Goal: Task Accomplishment & Management: Manage account settings

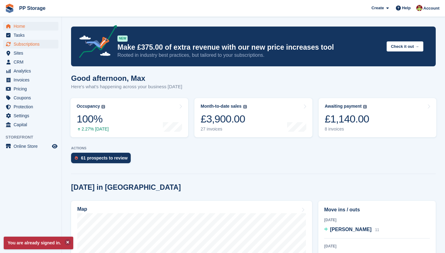
click at [29, 45] on span "Subscriptions" at bounding box center [32, 44] width 37 height 9
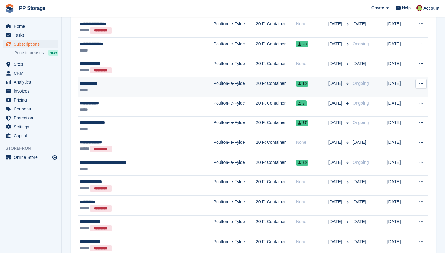
scroll to position [818, 0]
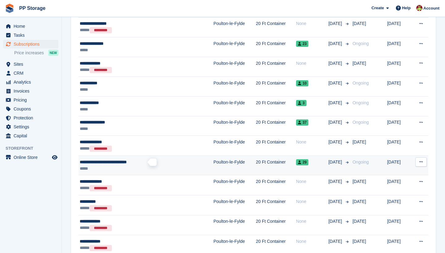
click at [127, 164] on span "**********" at bounding box center [103, 162] width 47 height 4
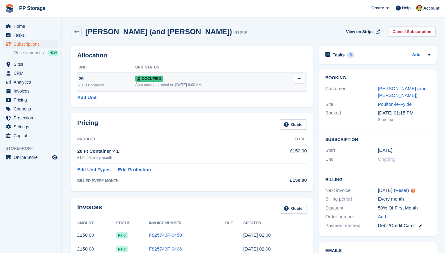
click at [298, 79] on icon at bounding box center [299, 79] width 3 height 4
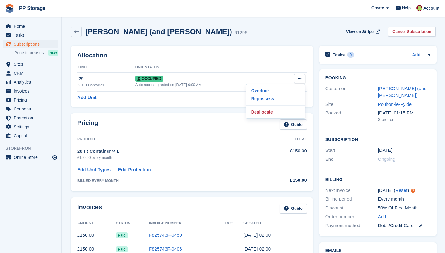
click at [262, 69] on th "Unit Status" at bounding box center [206, 68] width 143 height 10
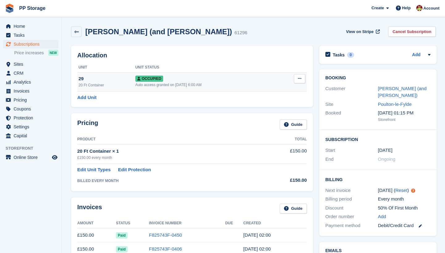
click at [216, 80] on div "Occupied" at bounding box center [206, 78] width 143 height 6
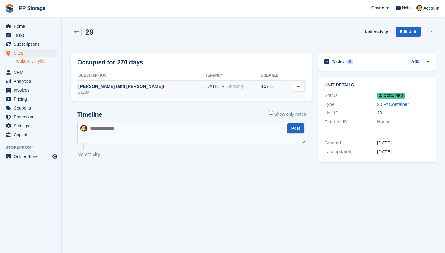
click at [302, 86] on button at bounding box center [298, 86] width 11 height 9
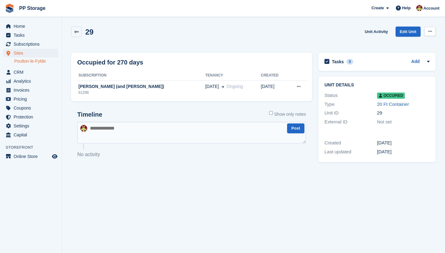
click at [431, 32] on icon at bounding box center [429, 31] width 3 height 4
click at [406, 30] on link "Edit Unit" at bounding box center [408, 32] width 25 height 10
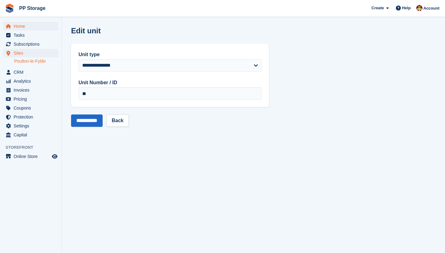
click at [21, 28] on span "Home" at bounding box center [32, 26] width 37 height 9
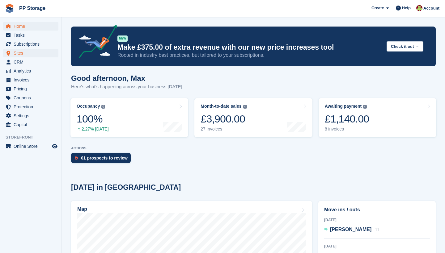
click at [22, 53] on span "Sites" at bounding box center [32, 53] width 37 height 9
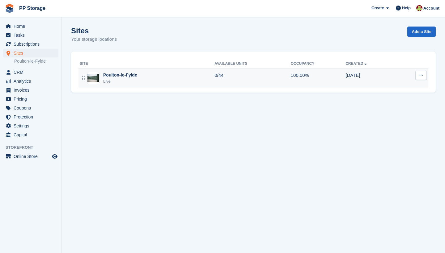
click at [155, 79] on div "Poulton-le-Fylde Live" at bounding box center [147, 78] width 135 height 13
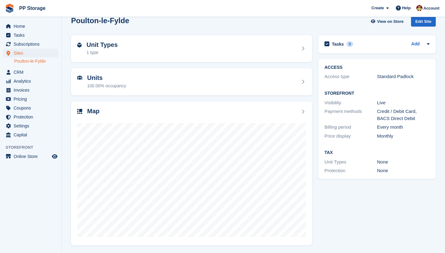
scroll to position [10, 0]
click at [19, 27] on span "Home" at bounding box center [32, 26] width 37 height 9
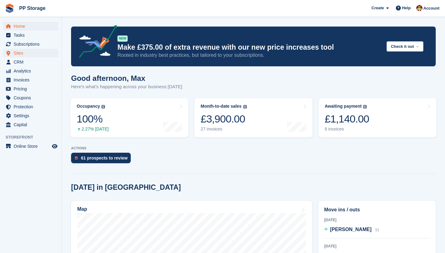
click at [17, 54] on span "Sites" at bounding box center [32, 53] width 37 height 9
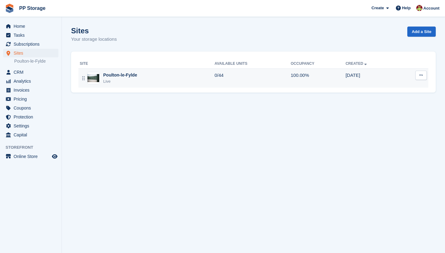
click at [419, 76] on button at bounding box center [420, 75] width 11 height 9
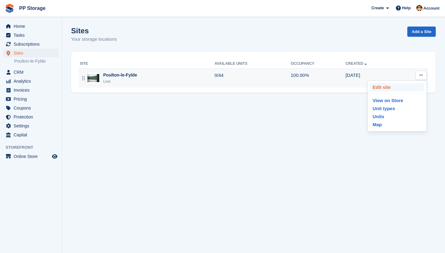
click at [384, 86] on p "Edit site" at bounding box center [397, 87] width 54 height 8
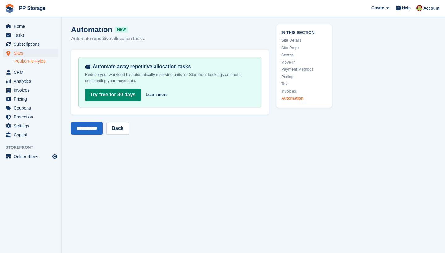
scroll to position [2524, 0]
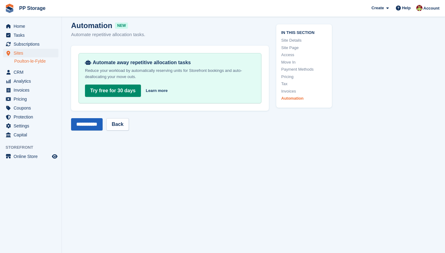
click at [87, 124] on input "**********" at bounding box center [87, 124] width 32 height 12
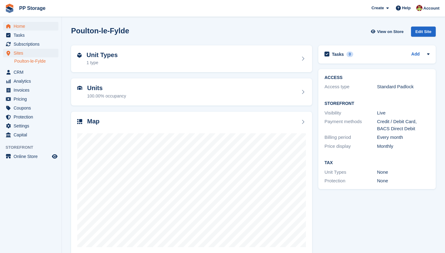
click at [21, 27] on span "Home" at bounding box center [32, 26] width 37 height 9
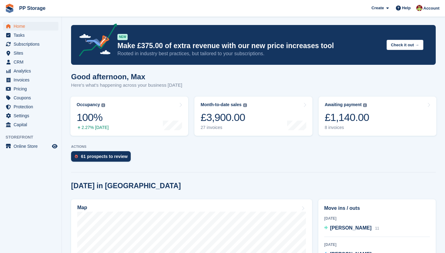
scroll to position [36, 0]
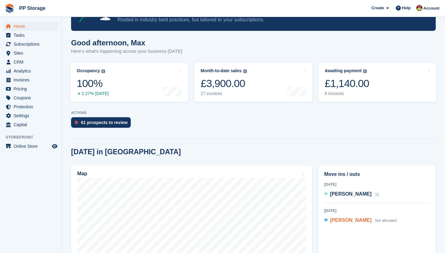
click at [342, 220] on span "[PERSON_NAME]" at bounding box center [350, 220] width 41 height 5
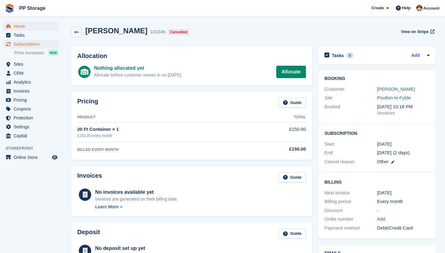
click at [23, 26] on span "Home" at bounding box center [32, 26] width 37 height 9
